Goal: Task Accomplishment & Management: Use online tool/utility

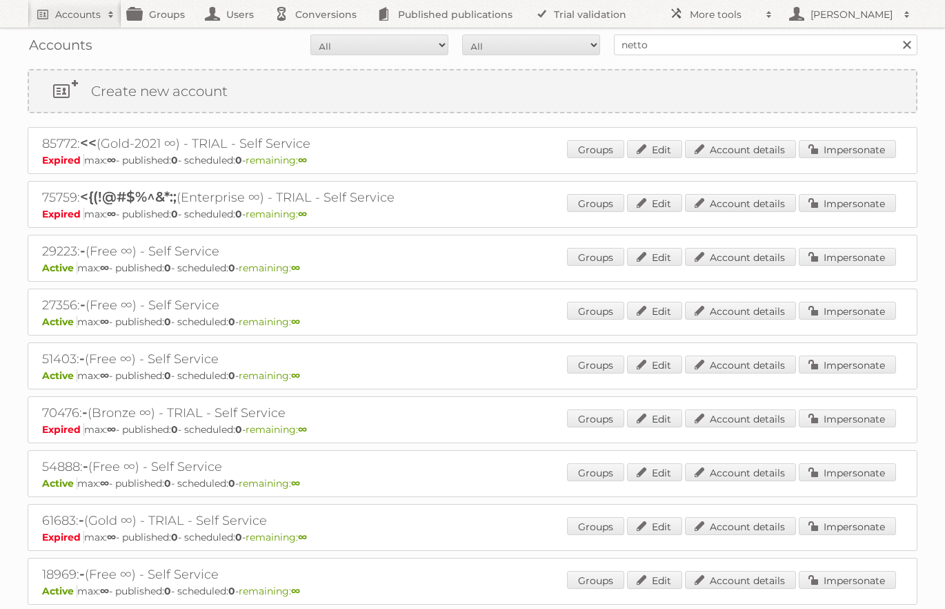
type input "netto-online"
click at [896, 34] on input "Search" at bounding box center [906, 44] width 21 height 21
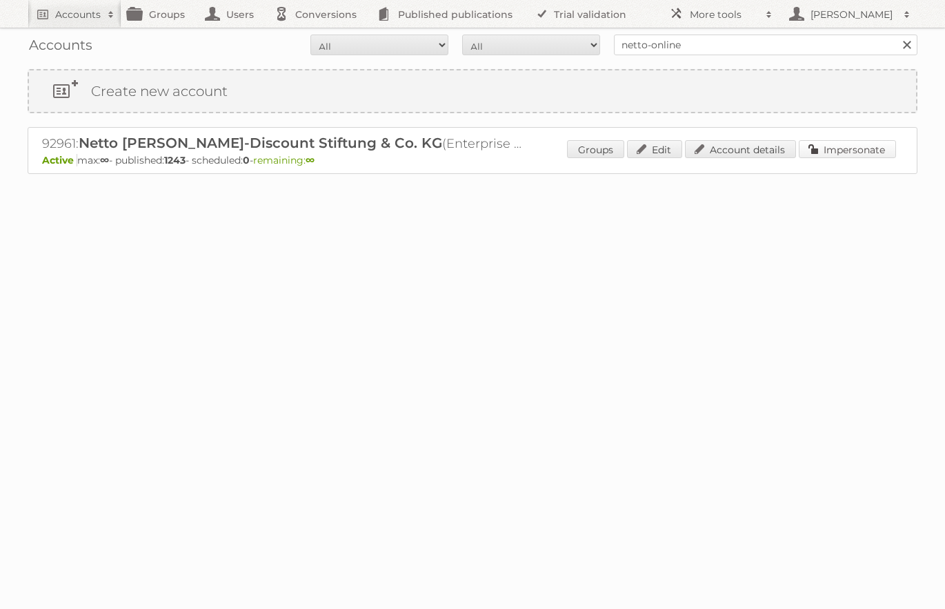
drag, startPoint x: 874, startPoint y: 152, endPoint x: 860, endPoint y: 152, distance: 14.5
click at [874, 152] on link "Impersonate" at bounding box center [847, 149] width 97 height 18
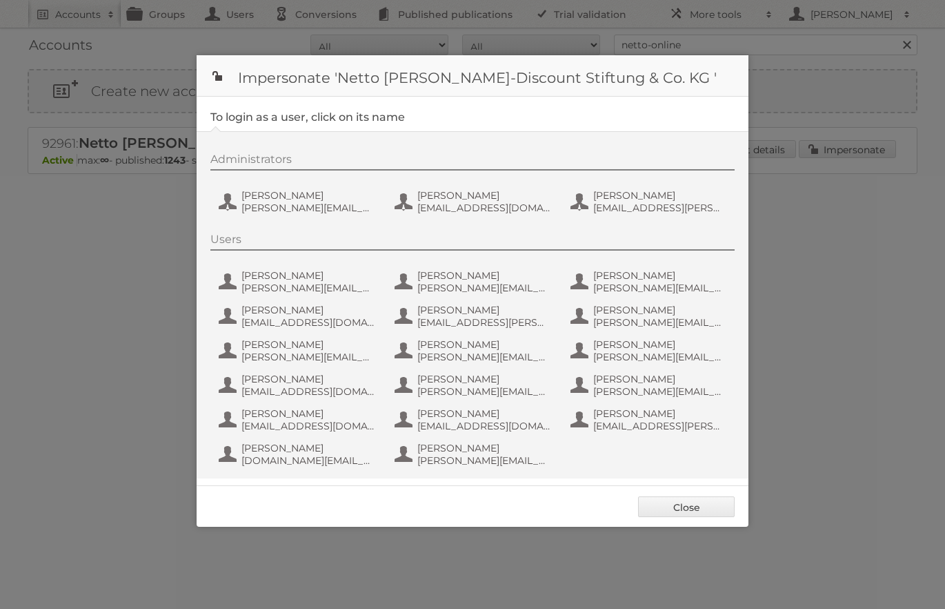
click at [333, 183] on div "Administrators [PERSON_NAME] [PERSON_NAME][EMAIL_ADDRESS][DOMAIN_NAME] [PERSON_…" at bounding box center [479, 185] width 538 height 66
click at [326, 191] on span "[PERSON_NAME]" at bounding box center [308, 195] width 134 height 12
